Goal: Answer question/provide support: Share knowledge or assist other users

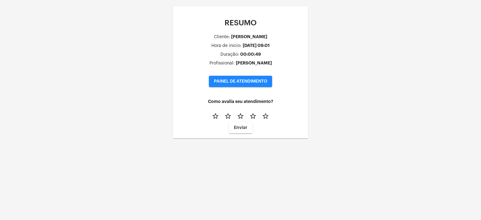
click at [245, 79] on span "PAINEL DE ATENDIMENTO" at bounding box center [240, 81] width 53 height 4
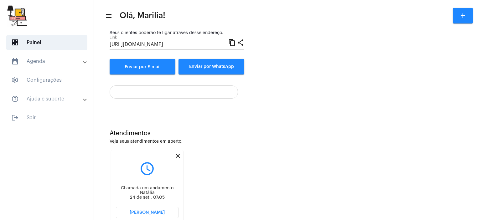
scroll to position [94, 0]
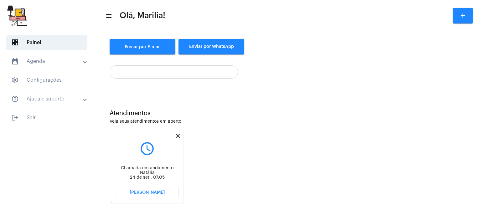
click at [175, 138] on mat-icon "close" at bounding box center [178, 136] width 8 height 8
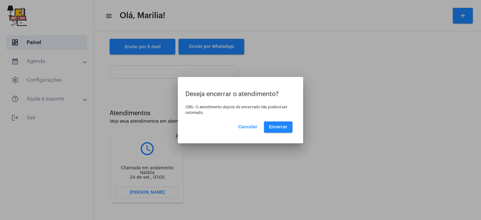
click at [278, 135] on mat-dialog-container "Deseja encerrar o atendimento? OBS: O atendimento depois de encerrado não poder…" at bounding box center [240, 110] width 125 height 66
click at [278, 131] on button "Encerrar" at bounding box center [278, 126] width 28 height 11
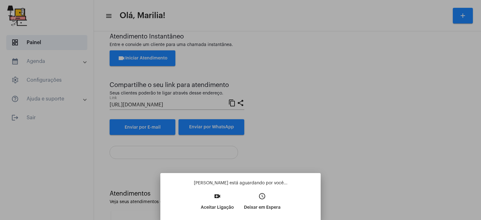
scroll to position [94, 0]
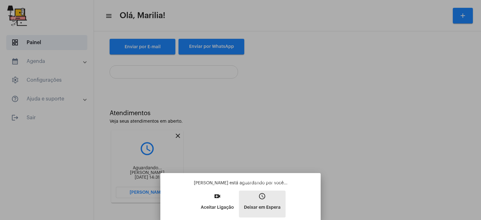
click at [258, 207] on p "Deixar em Espera" at bounding box center [262, 207] width 37 height 11
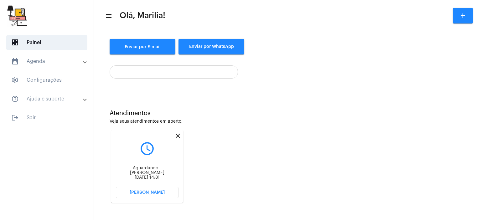
click at [147, 184] on div "Aguardando... [PERSON_NAME] [DATE] 14:31" at bounding box center [147, 171] width 63 height 28
click at [145, 191] on span "[PERSON_NAME]" at bounding box center [147, 192] width 35 height 4
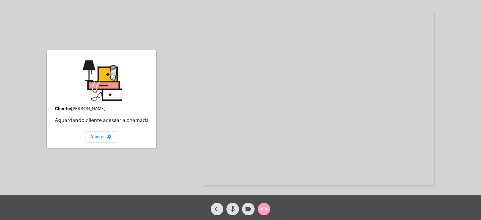
click at [259, 206] on button "call_end" at bounding box center [264, 209] width 13 height 13
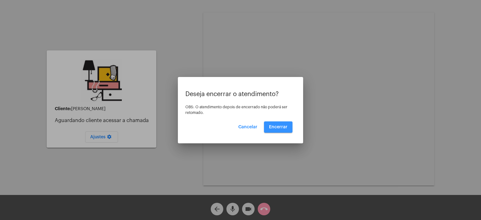
click at [275, 130] on button "Encerrar" at bounding box center [278, 126] width 28 height 11
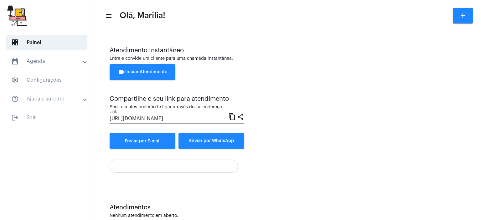
scroll to position [14, 0]
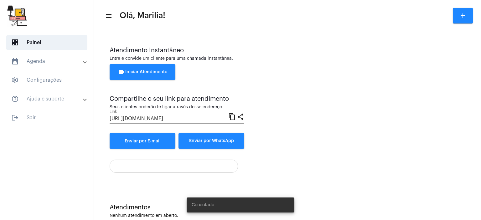
scroll to position [14, 0]
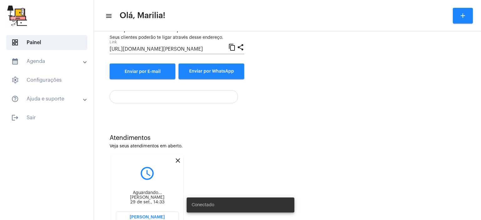
scroll to position [94, 0]
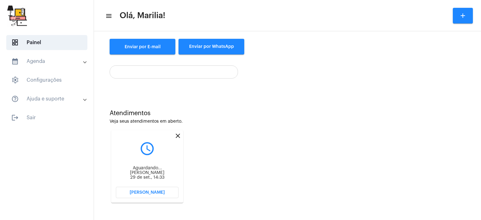
click at [134, 189] on button "Abrir Chamada" at bounding box center [147, 192] width 63 height 11
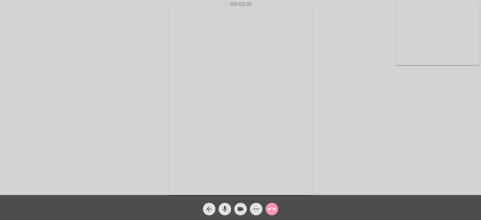
click at [388, 139] on div "Acessando Câmera e Microfone..." at bounding box center [240, 99] width 479 height 195
click at [358, 106] on div "Acessando Câmera e Microfone..." at bounding box center [240, 99] width 479 height 195
click at [276, 207] on button "call_end" at bounding box center [271, 209] width 13 height 13
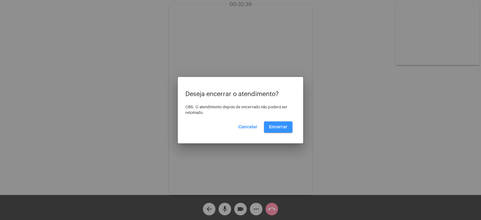
click at [273, 131] on button "Encerrar" at bounding box center [278, 126] width 28 height 11
